Goal: Task Accomplishment & Management: Use online tool/utility

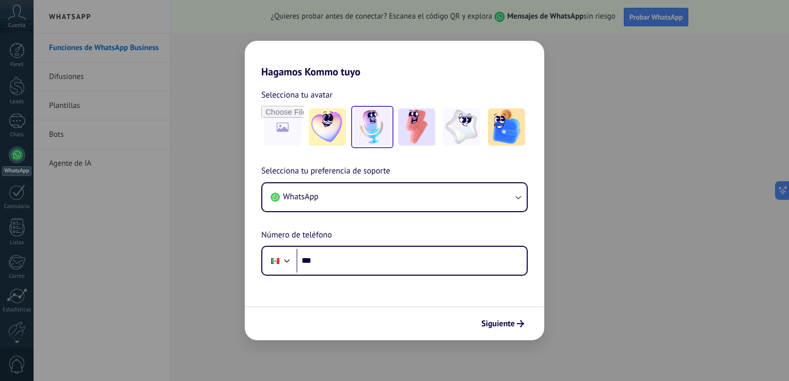
click at [373, 135] on img at bounding box center [372, 126] width 37 height 37
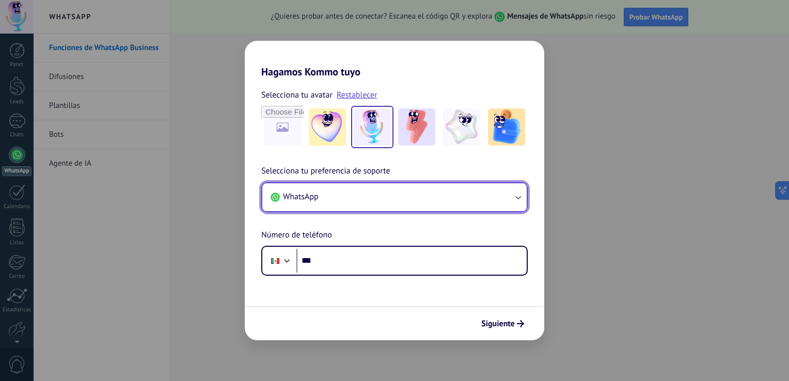
click at [370, 199] on button "WhatsApp" at bounding box center [394, 197] width 264 height 28
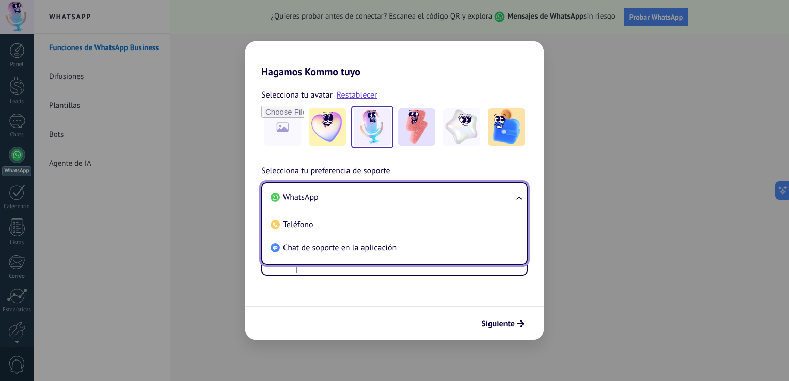
click at [370, 199] on li "WhatsApp" at bounding box center [392, 197] width 252 height 23
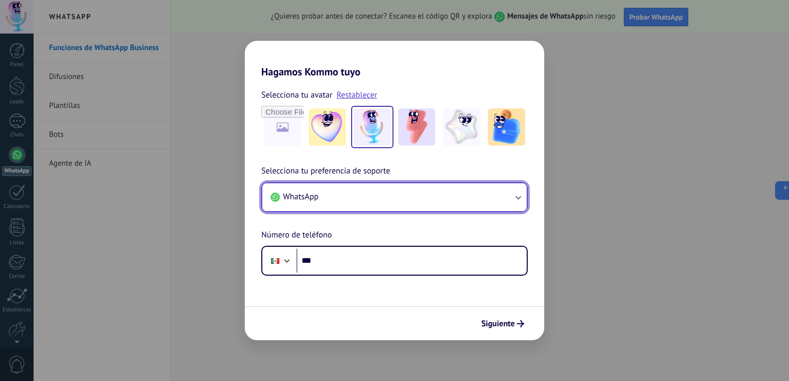
click at [370, 199] on button "WhatsApp" at bounding box center [394, 197] width 264 height 28
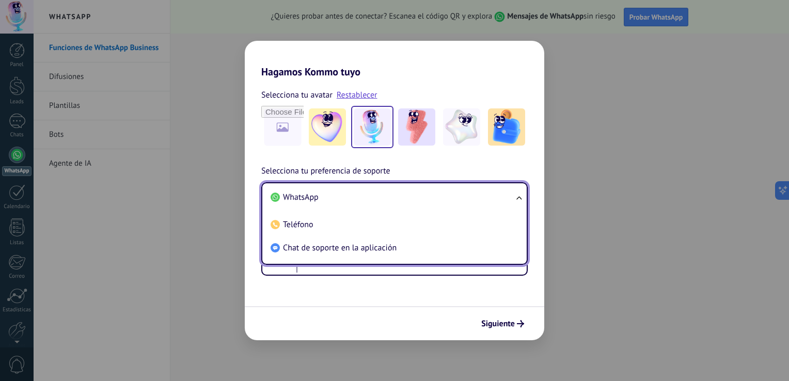
click at [359, 189] on li "WhatsApp" at bounding box center [392, 197] width 252 height 23
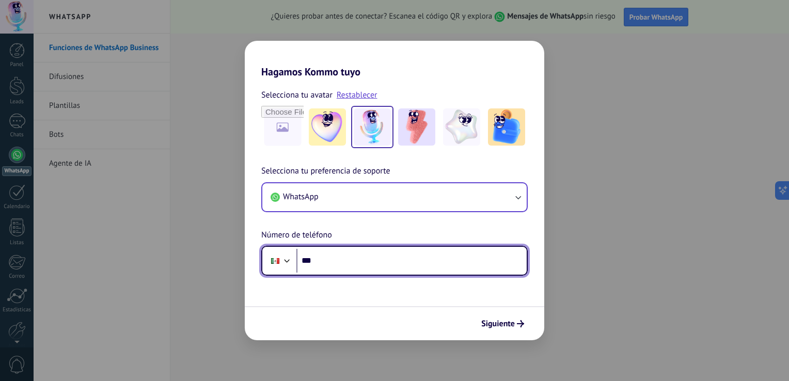
click at [365, 264] on input "***" at bounding box center [411, 261] width 230 height 24
type input "**********"
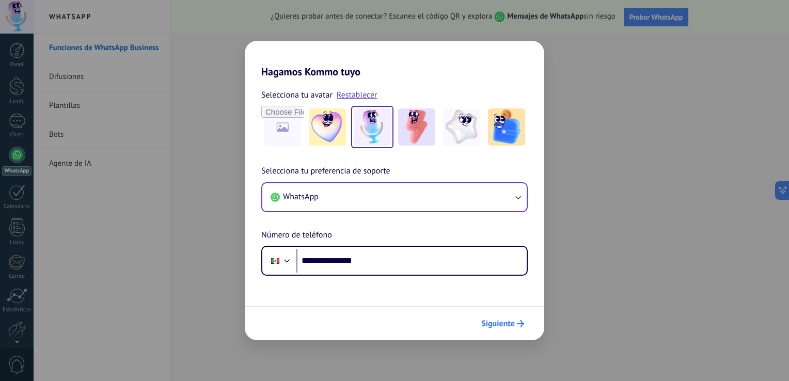
click at [503, 325] on span "Siguiente" at bounding box center [498, 323] width 34 height 7
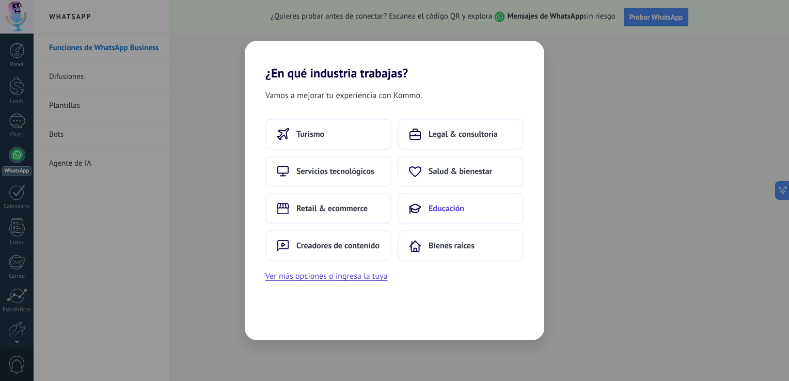
click at [439, 212] on span "Educación" at bounding box center [447, 208] width 36 height 10
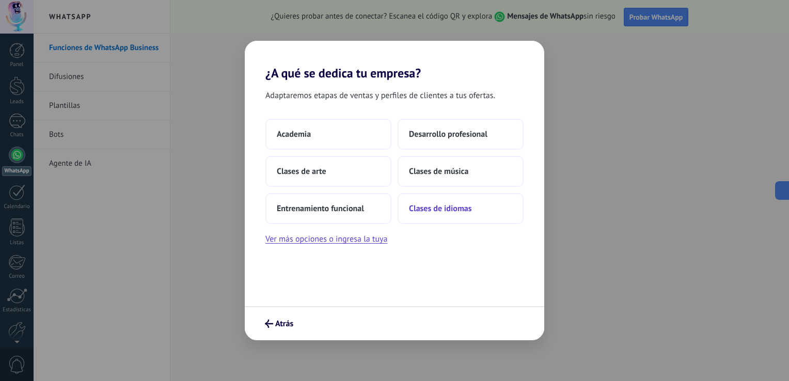
click at [430, 206] on span "Clases de idiomas" at bounding box center [440, 208] width 62 height 10
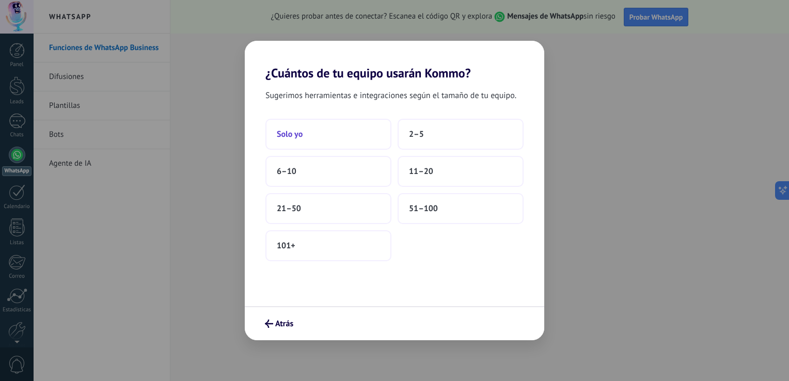
click at [325, 144] on button "Solo yo" at bounding box center [328, 134] width 126 height 31
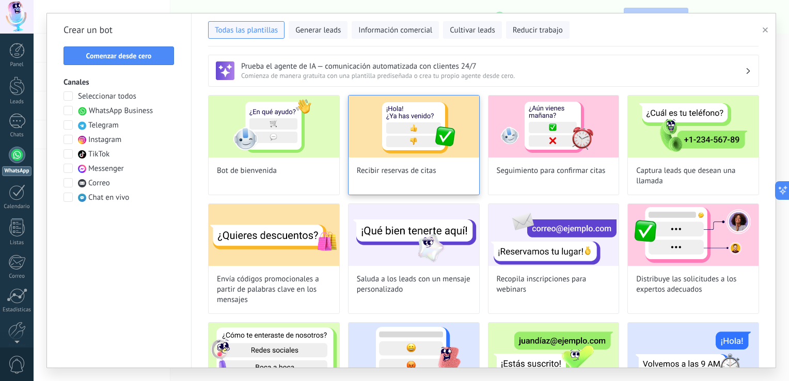
click at [391, 159] on div "Recibir reservas de citas" at bounding box center [414, 145] width 132 height 100
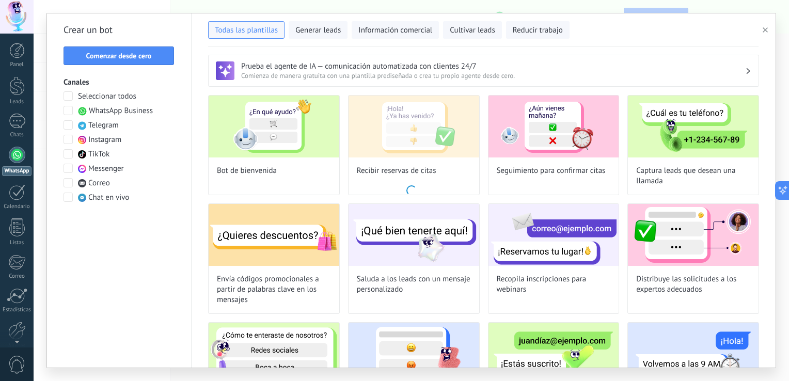
type input "**********"
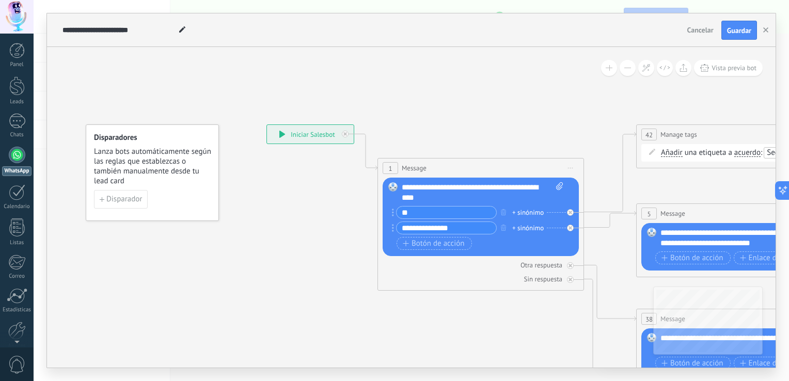
click at [129, 199] on span "Disparador" at bounding box center [124, 199] width 36 height 7
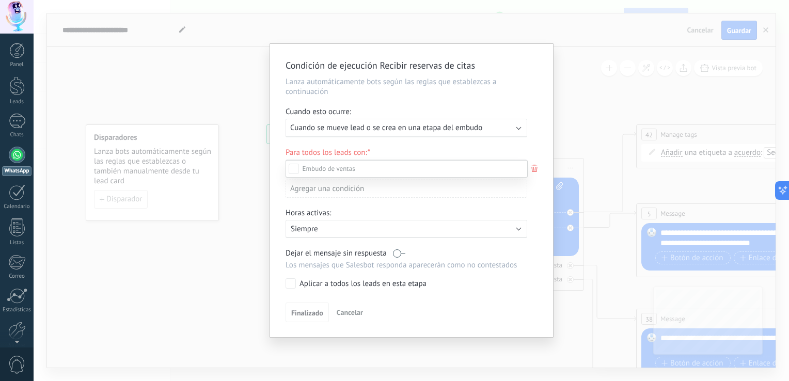
scroll to position [107, 0]
click at [213, 282] on div "Incoming leads Contacto inicial Negociación Debate contractual Discusión de con…" at bounding box center [412, 190] width 756 height 381
